Goal: Task Accomplishment & Management: Use online tool/utility

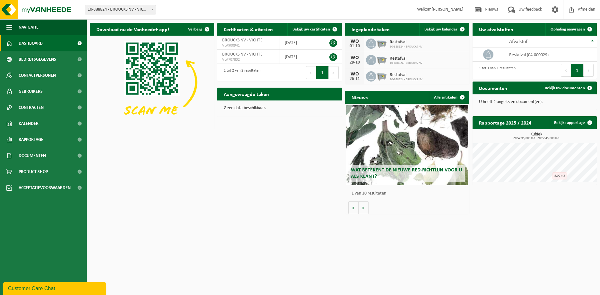
click at [535, 200] on div "Download nu de Vanheede+ app! Verberg Certificaten & attesten Bekijk uw certifi…" at bounding box center [343, 119] width 510 height 198
click at [576, 12] on span "Afmelden" at bounding box center [586, 9] width 21 height 19
click at [39, 172] on span "Product Shop" at bounding box center [33, 172] width 29 height 16
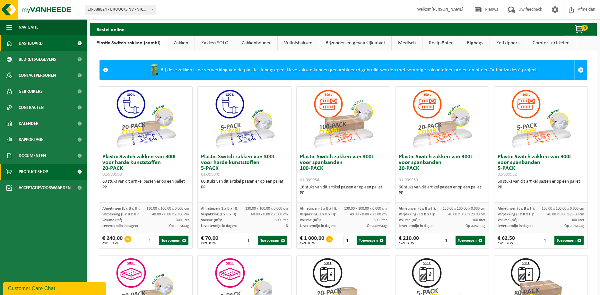
click at [37, 42] on span "Dashboard" at bounding box center [31, 43] width 24 height 16
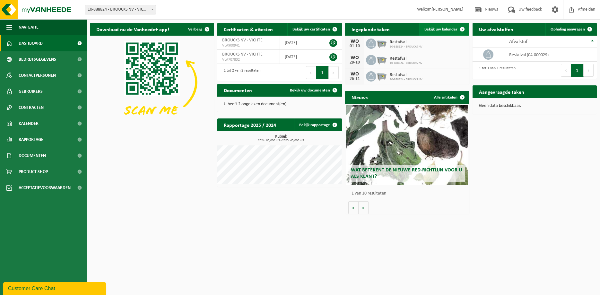
click at [449, 30] on span "Bekijk uw kalender" at bounding box center [440, 29] width 33 height 4
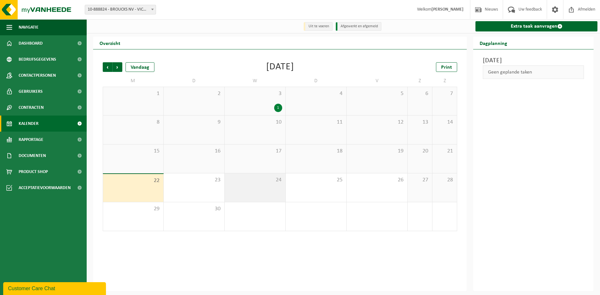
click at [269, 192] on div "24" at bounding box center [255, 187] width 61 height 29
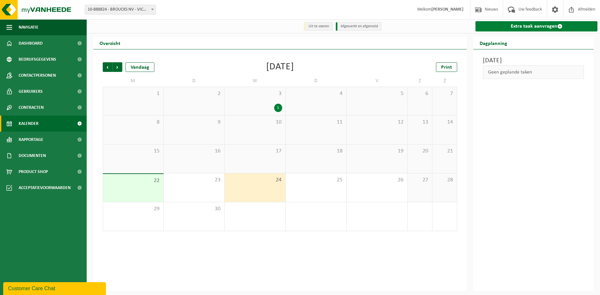
click at [523, 25] on link "Extra taak aanvragen" at bounding box center [536, 26] width 122 height 10
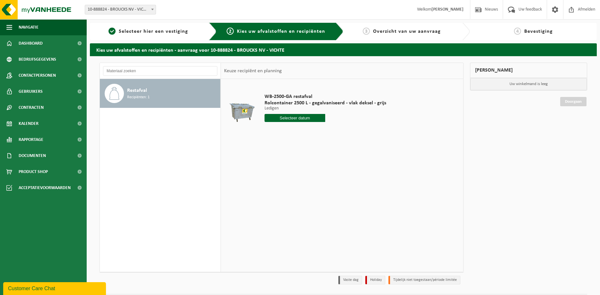
click at [304, 117] on input "text" at bounding box center [294, 118] width 61 height 8
click at [294, 187] on div "24" at bounding box center [292, 185] width 11 height 10
type input "Van 2025-09-24"
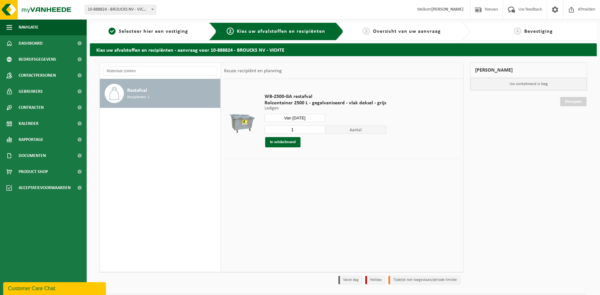
type input "1"
click at [319, 132] on input "1" at bounding box center [294, 129] width 61 height 8
click at [291, 147] on div "WB-2500-GA restafval Rolcontainer 2500 L - gegalvaniseerd - vlak deksel - grijs…" at bounding box center [325, 120] width 128 height 67
click at [292, 144] on button "In winkelmand" at bounding box center [282, 142] width 35 height 10
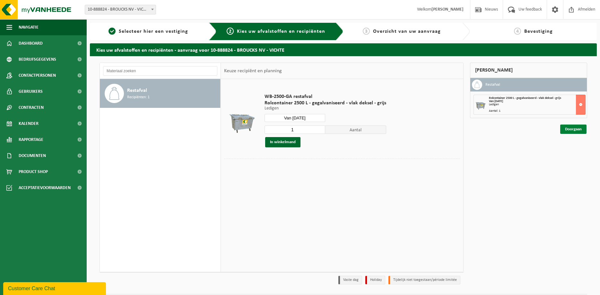
click at [574, 128] on link "Doorgaan" at bounding box center [573, 128] width 26 height 9
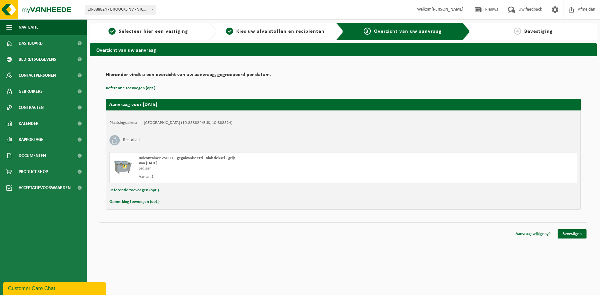
click at [131, 201] on button "Opmerking toevoegen (opt.)" at bounding box center [134, 202] width 50 height 8
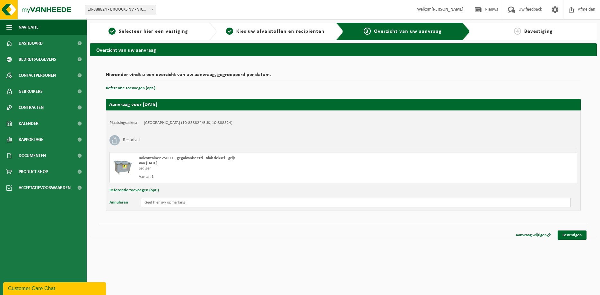
click at [146, 204] on input "text" at bounding box center [356, 203] width 430 height 10
type input "Slechts één van de twee containers ledigen, maakt niet uit welke."
click at [565, 238] on link "Bevestigen" at bounding box center [571, 234] width 29 height 9
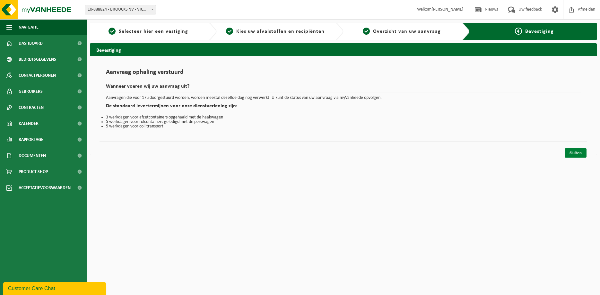
click at [576, 151] on link "Sluiten" at bounding box center [575, 152] width 22 height 9
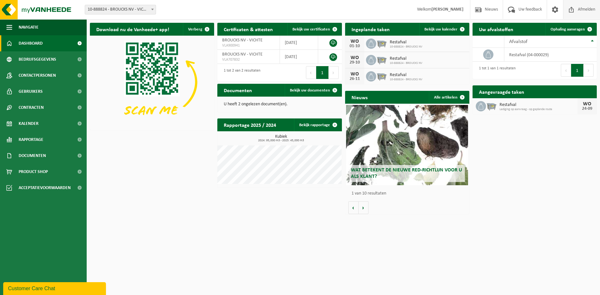
click at [576, 13] on span "Afmelden" at bounding box center [586, 9] width 21 height 19
